Goal: Check status: Check status

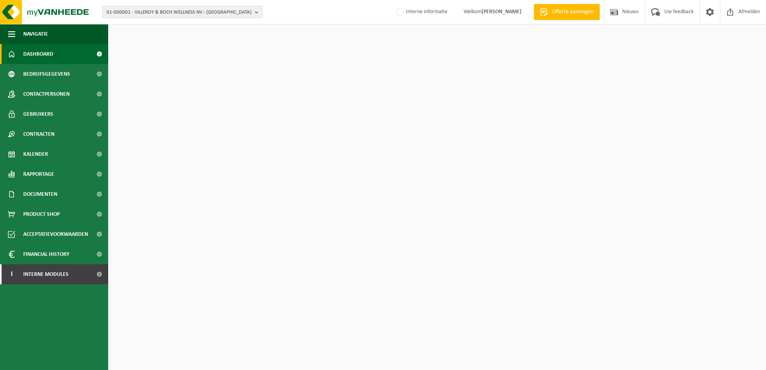
click at [143, 12] on span "01-000001 - VILLEROY & BOCH WELLNESS NV - [GEOGRAPHIC_DATA]" at bounding box center [179, 12] width 145 height 12
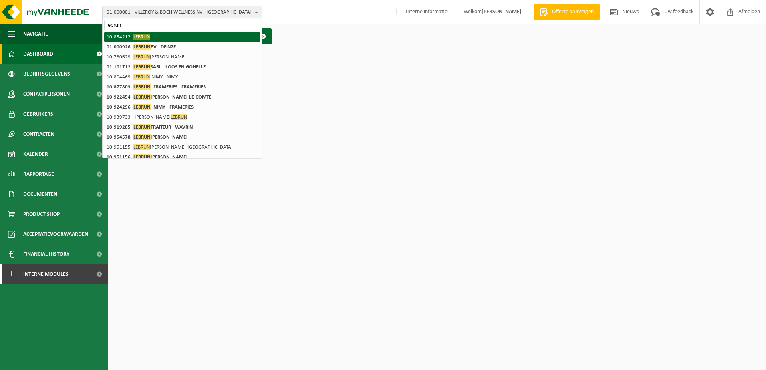
type input "lebrun"
click at [144, 34] on span "LEBRUN" at bounding box center [141, 37] width 16 height 6
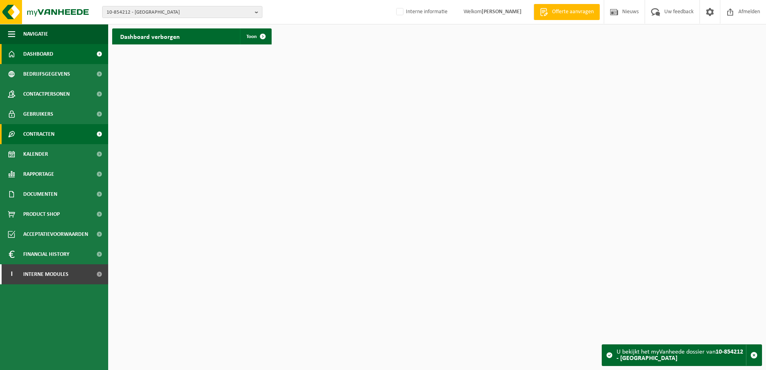
drag, startPoint x: 42, startPoint y: 136, endPoint x: 57, endPoint y: 136, distance: 14.8
click at [42, 136] on span "Contracten" at bounding box center [38, 134] width 31 height 20
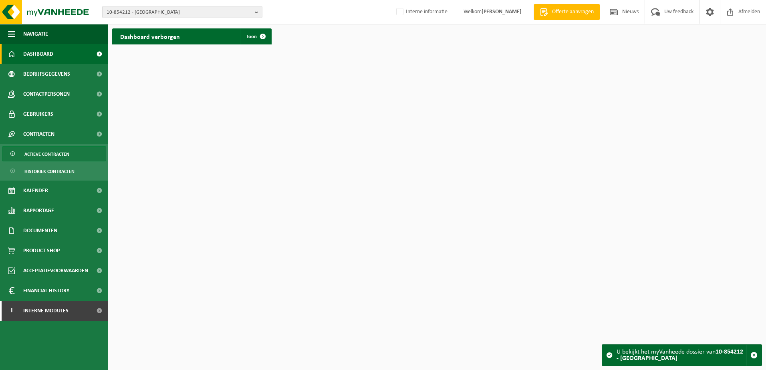
click at [68, 155] on span "Actieve contracten" at bounding box center [46, 154] width 45 height 15
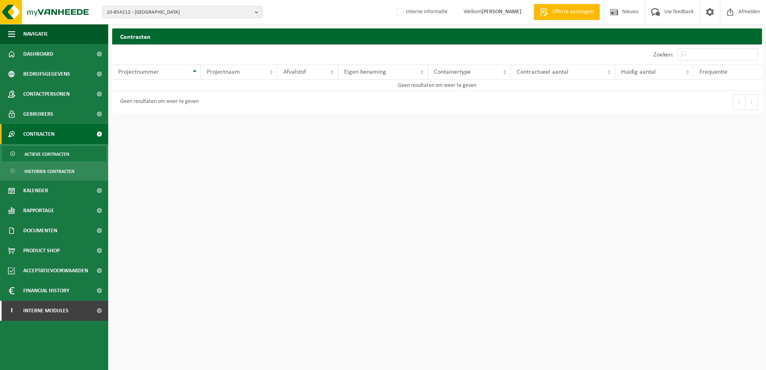
click at [58, 152] on span "Actieve contracten" at bounding box center [46, 154] width 45 height 15
click at [354, 230] on html "10-854212 - LEBRUN 10-854212 - LEBRUN Interne informatie Welkom JULIE DERYCKERE…" at bounding box center [383, 185] width 766 height 370
click at [357, 242] on html "10-854212 - LEBRUN 10-854212 - LEBRUN Interne informatie Welkom JULIE DERYCKERE…" at bounding box center [383, 185] width 766 height 370
